Goal: Find specific page/section: Find specific page/section

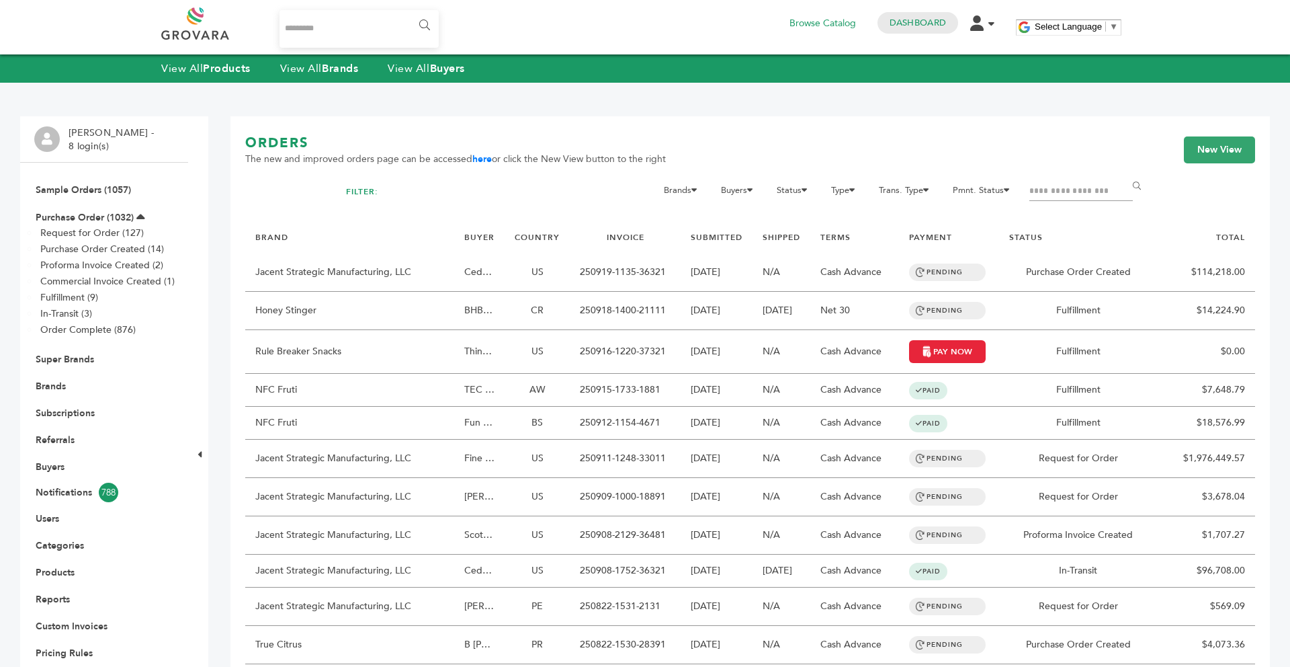
click at [352, 76] on div "View All Products View All Brands View All Buyers" at bounding box center [645, 68] width 1290 height 28
click at [351, 75] on strong "Brands" at bounding box center [340, 68] width 36 height 15
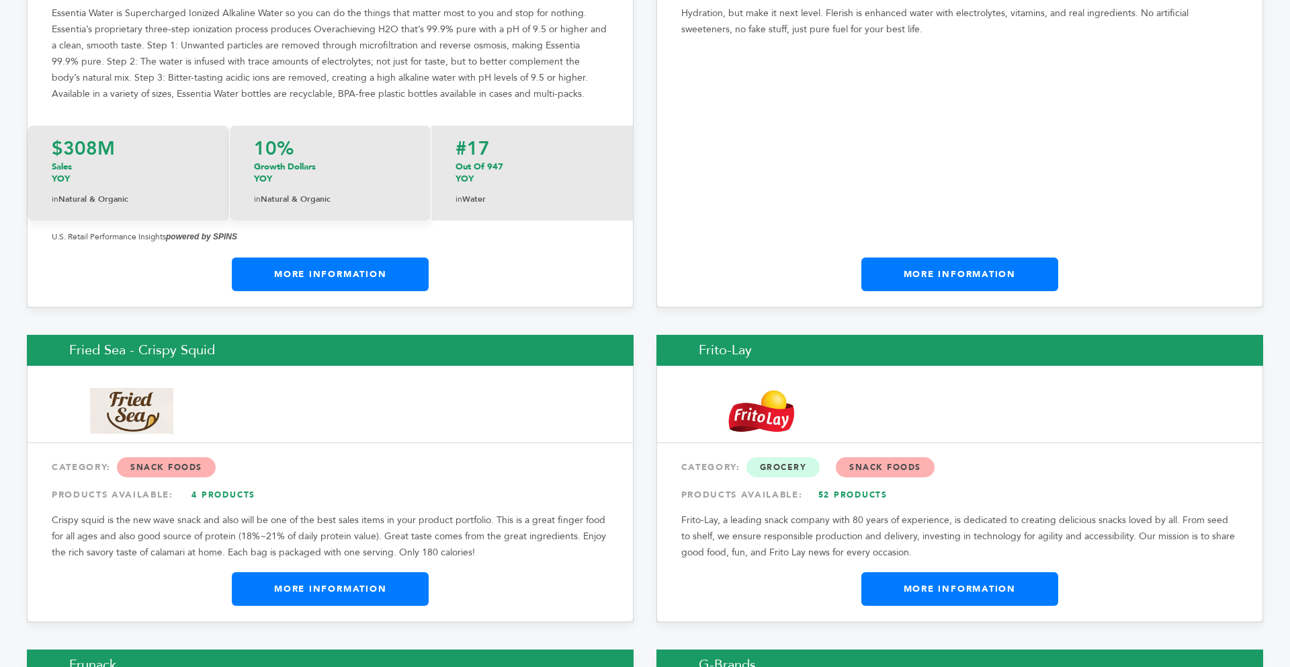
scroll to position [7822, 0]
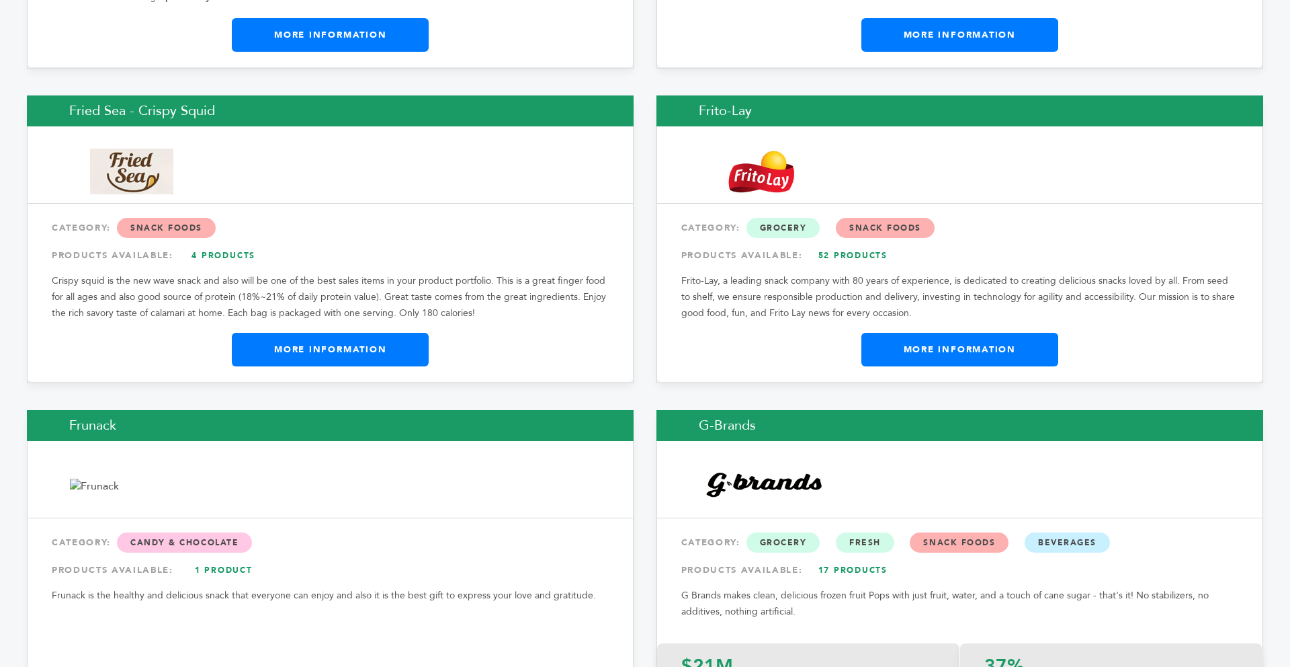
click at [961, 333] on link "More Information" at bounding box center [960, 350] width 197 height 34
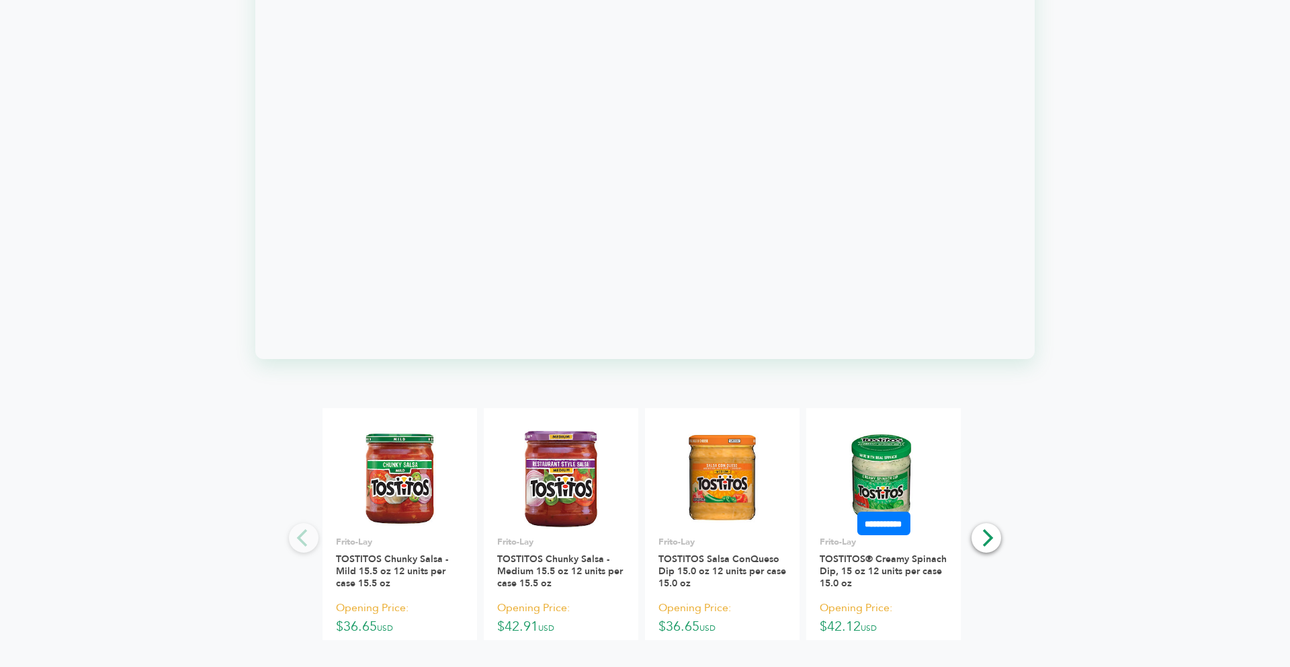
scroll to position [1398, 0]
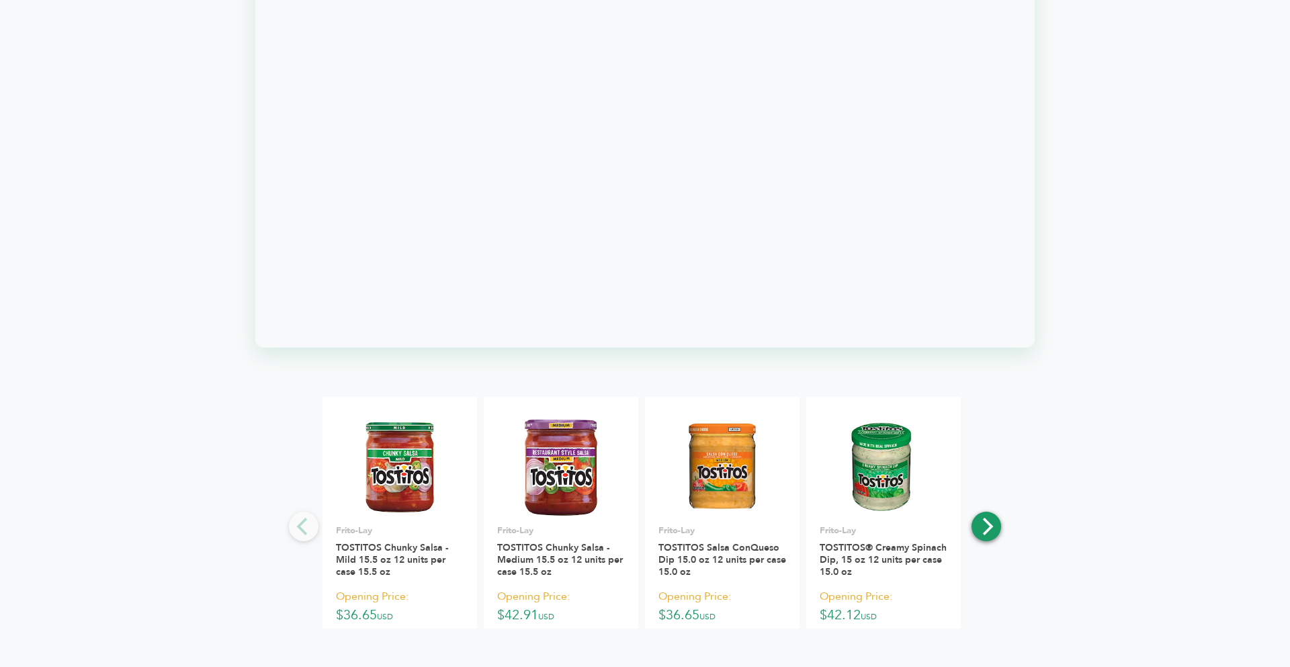
click at [995, 534] on button "Next" at bounding box center [987, 526] width 30 height 30
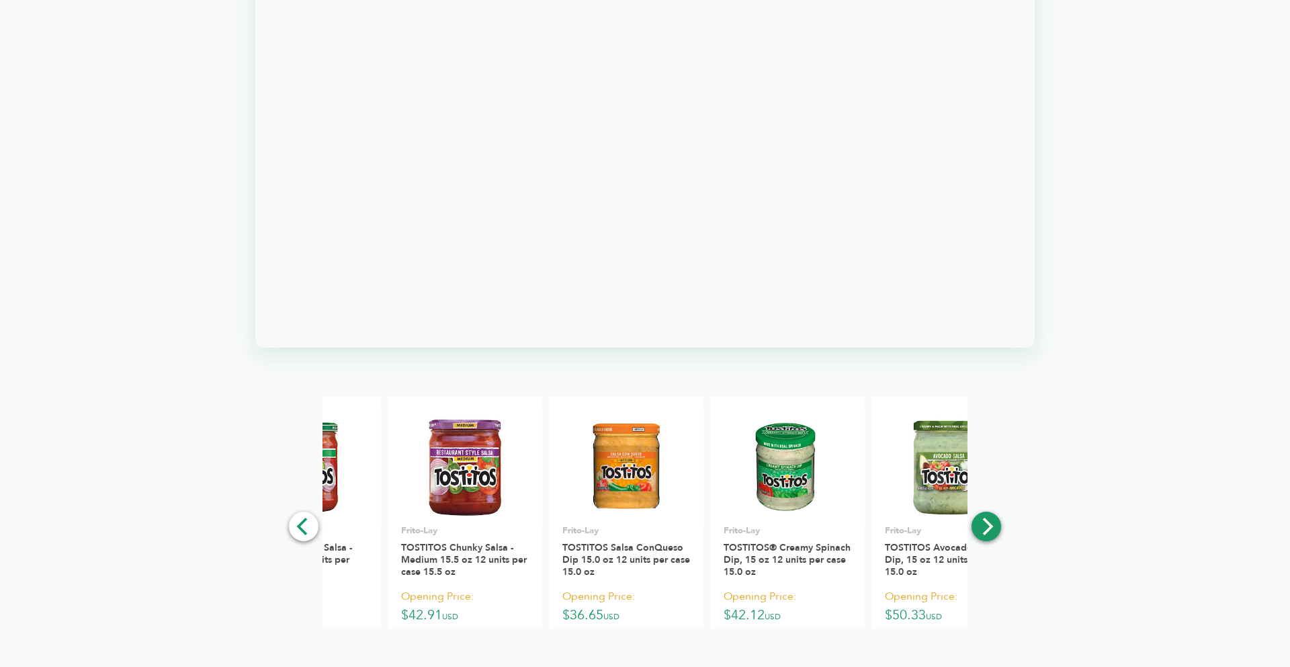
click at [995, 534] on button "Next" at bounding box center [987, 526] width 30 height 30
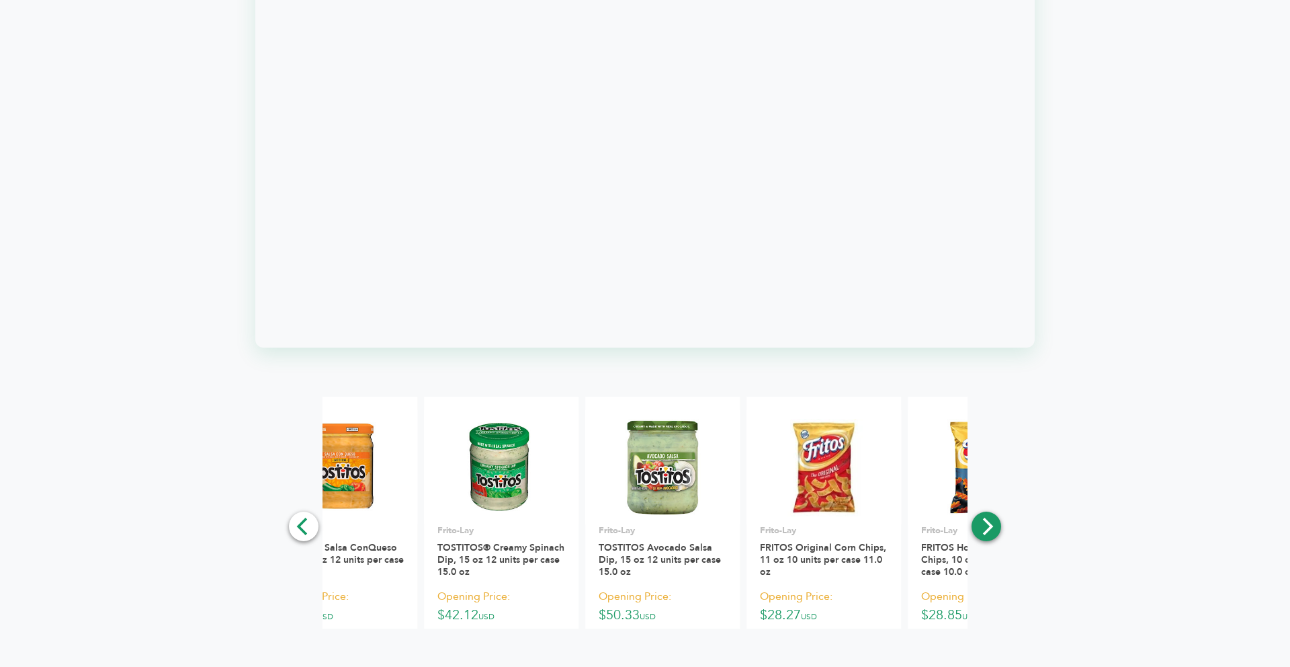
click at [995, 534] on button "Next" at bounding box center [987, 526] width 30 height 30
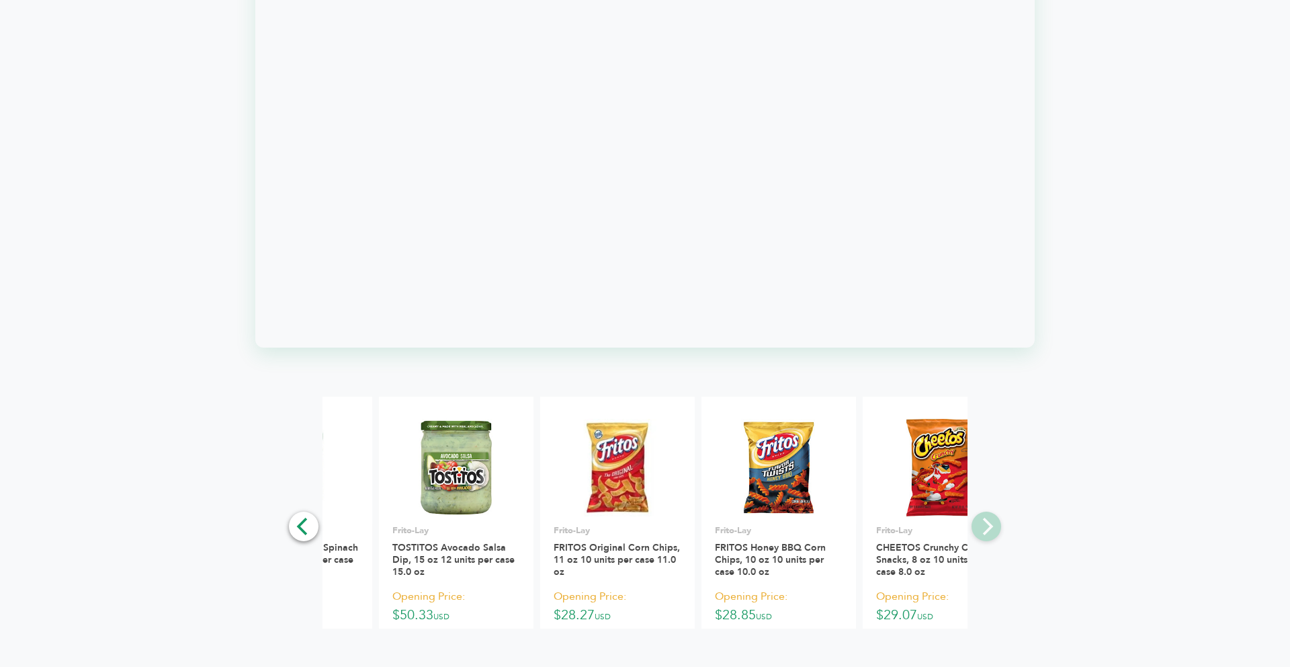
click at [995, 534] on div "**********" at bounding box center [645, 560] width 1237 height 329
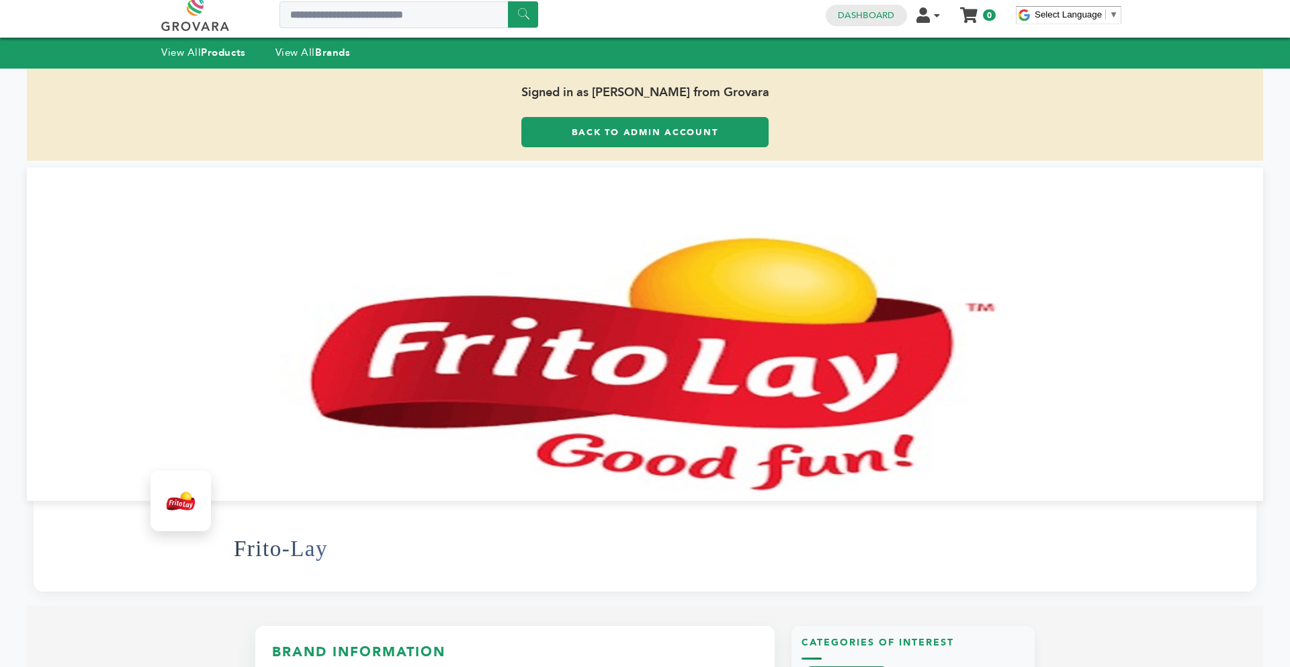
scroll to position [0, 0]
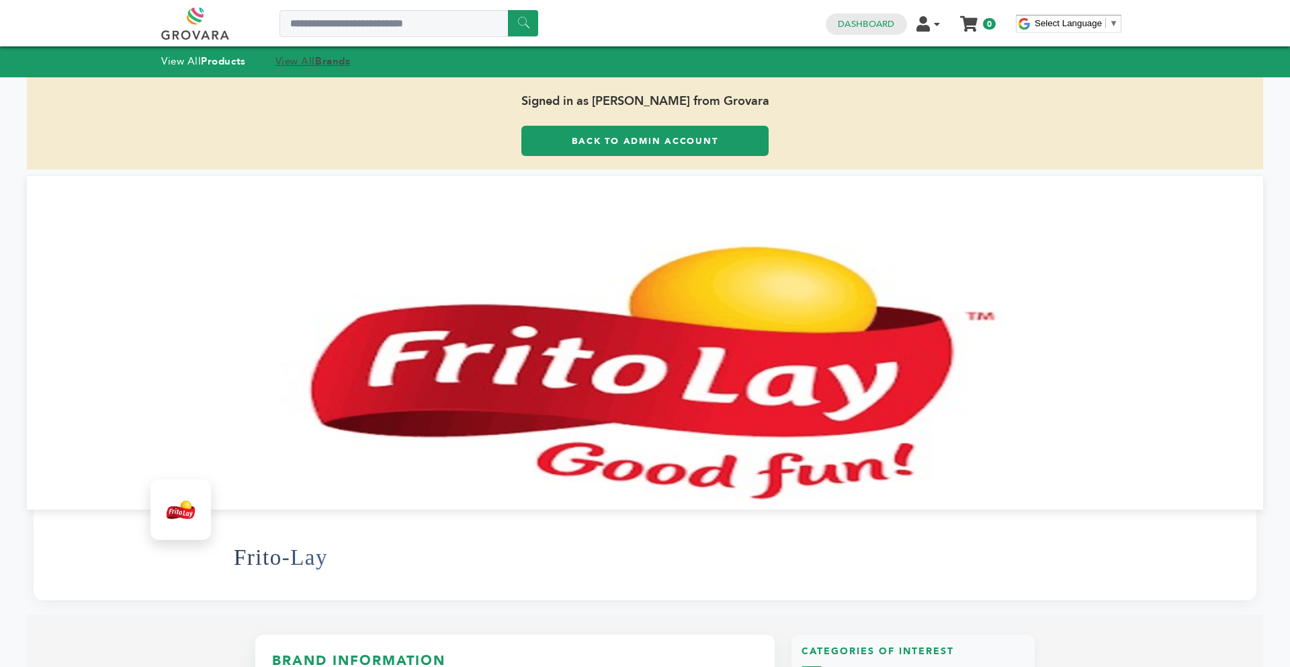
click at [323, 67] on strong "Brands" at bounding box center [332, 60] width 35 height 13
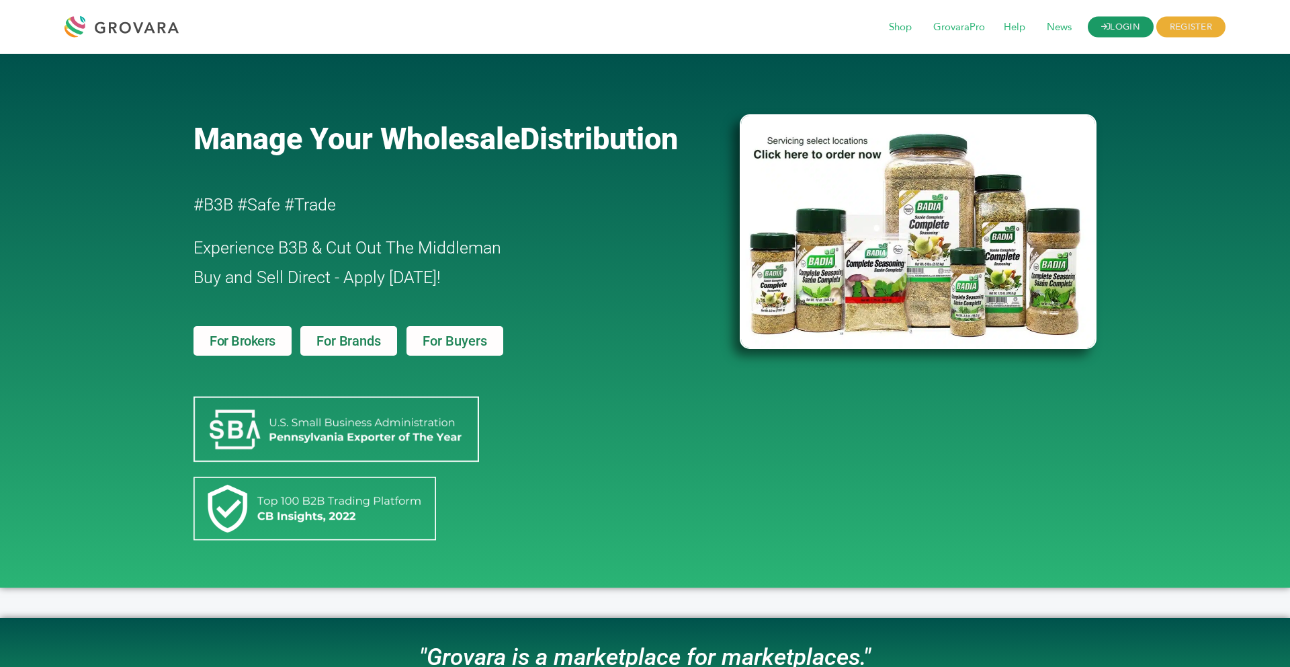
click at [1107, 32] on link "LOGIN" at bounding box center [1121, 27] width 66 height 21
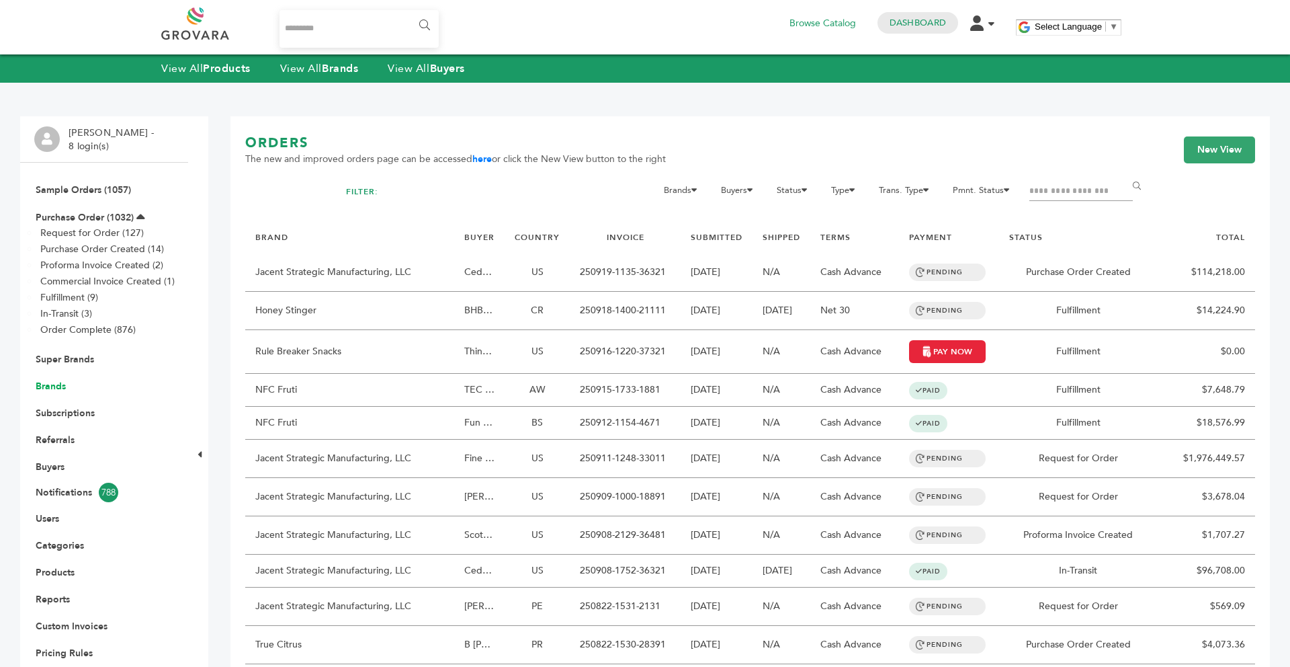
click at [54, 384] on link "Brands" at bounding box center [51, 386] width 30 height 13
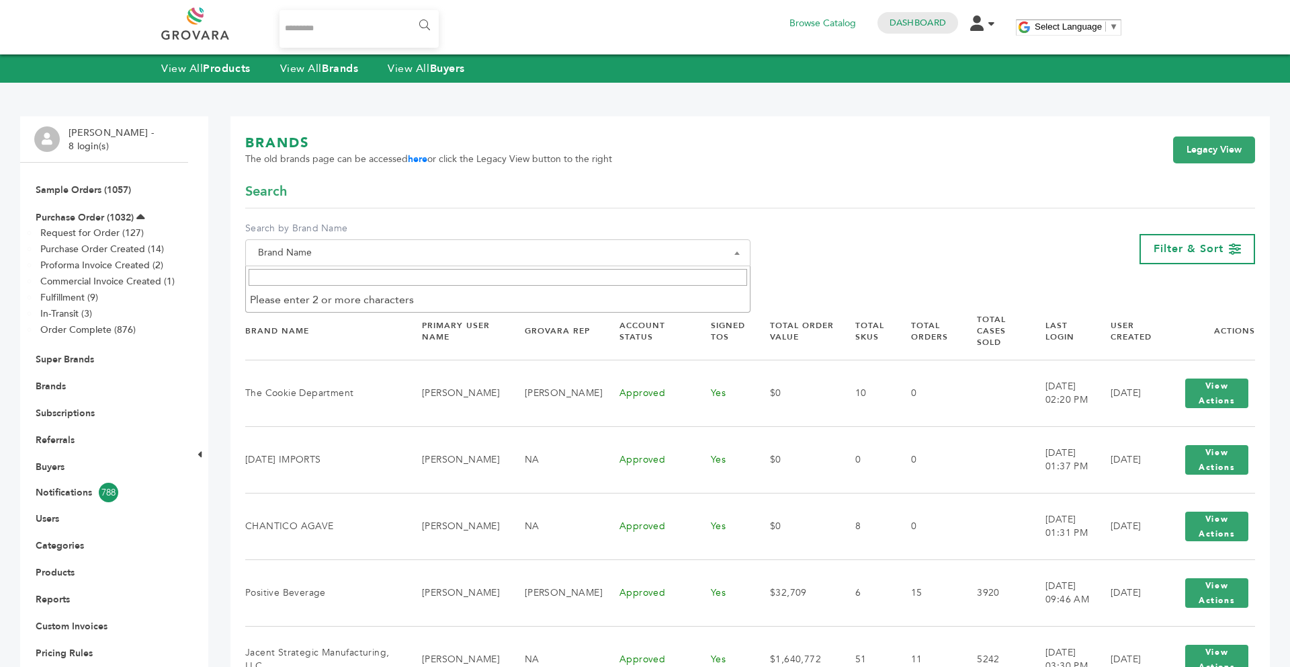
click at [363, 251] on span "Brand Name" at bounding box center [498, 252] width 491 height 19
click at [341, 279] on input "Search" at bounding box center [498, 277] width 499 height 17
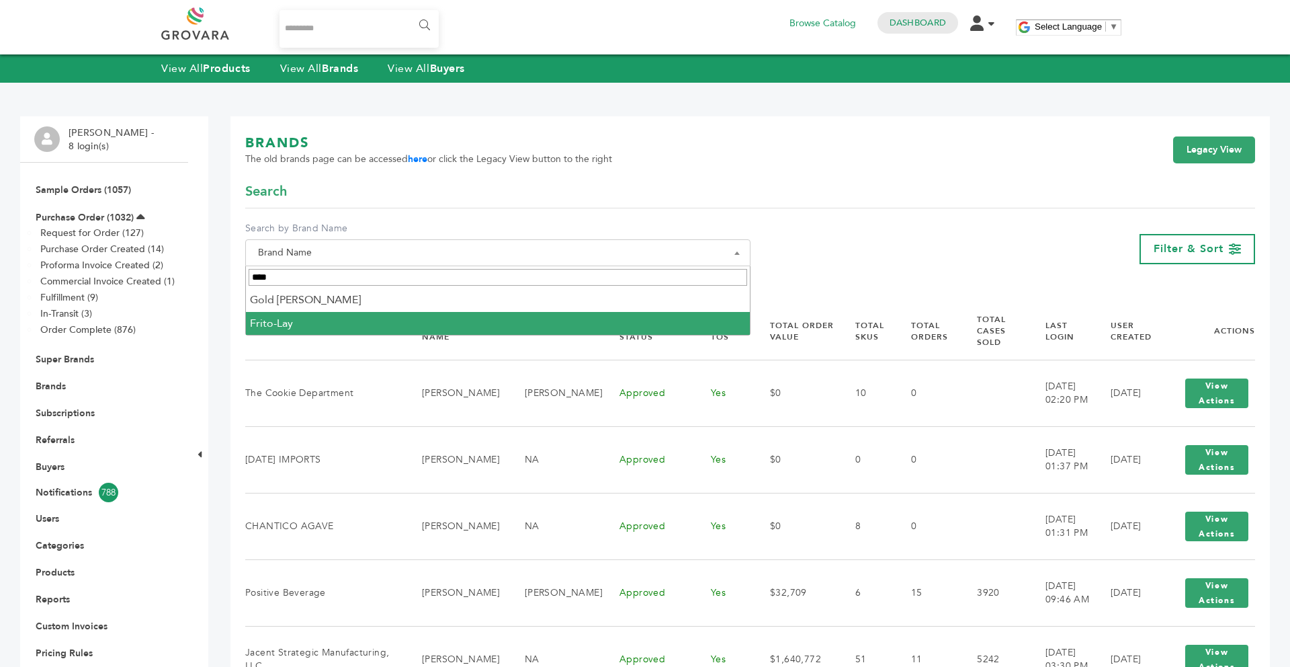
type input "****"
select select "*********"
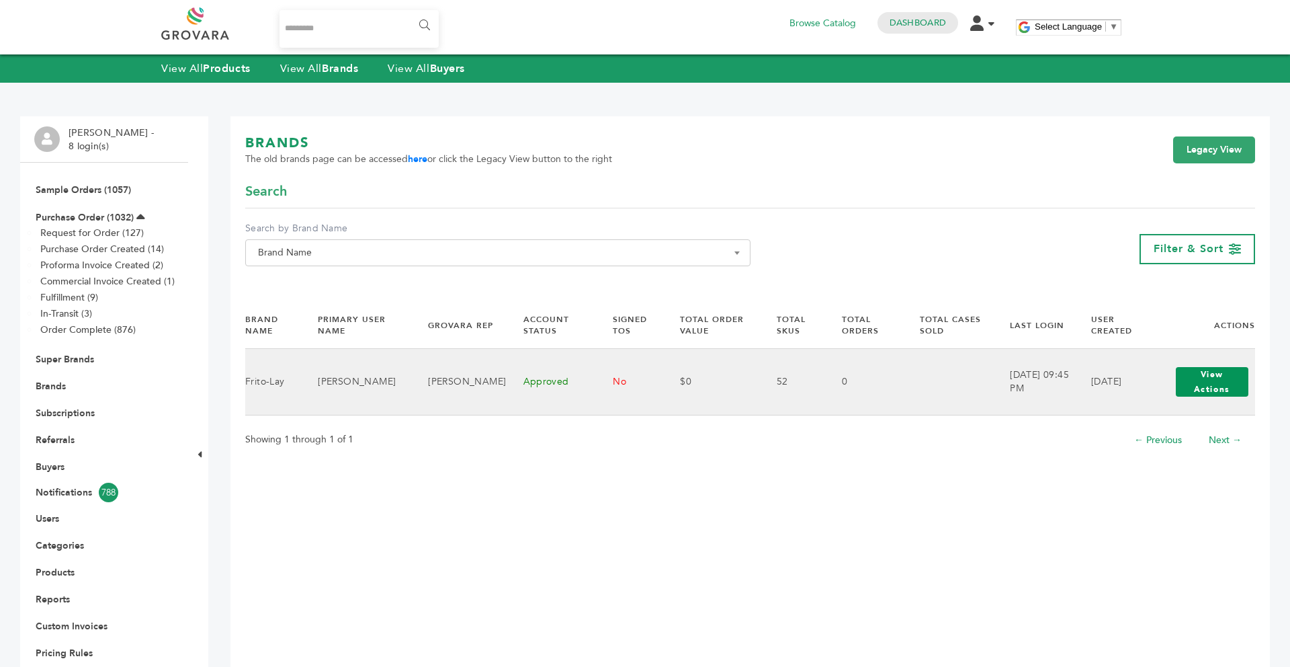
click at [1198, 387] on button "View Actions" at bounding box center [1212, 382] width 73 height 30
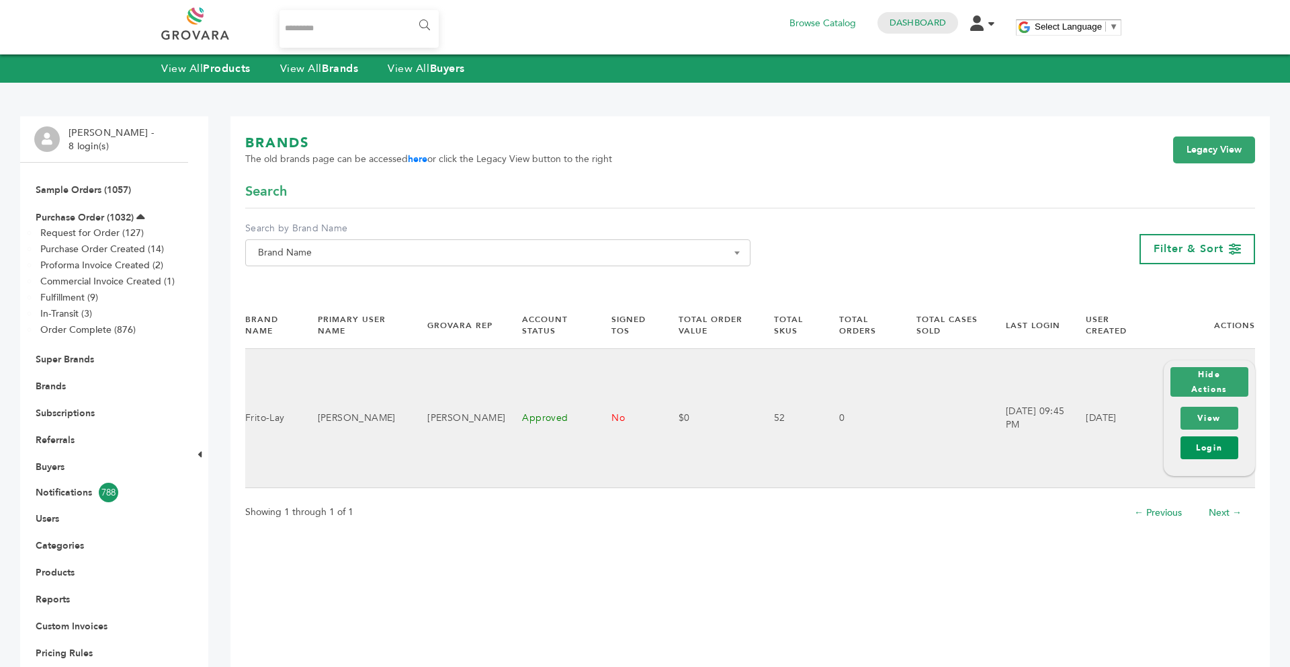
click at [1194, 448] on link "Login" at bounding box center [1210, 447] width 58 height 23
